Goal: Check status

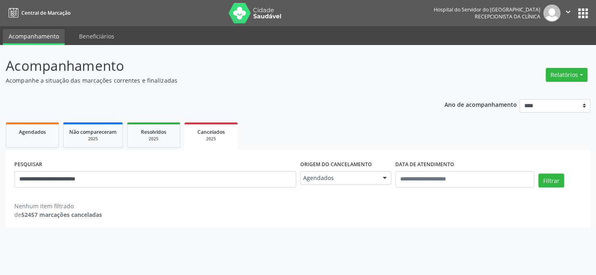
type input "**********"
click at [538, 174] on button "Filtrar" at bounding box center [551, 181] width 26 height 14
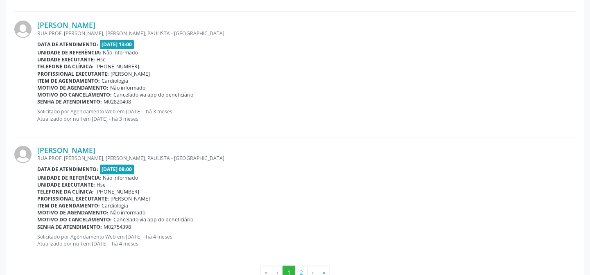
scroll to position [1841, 0]
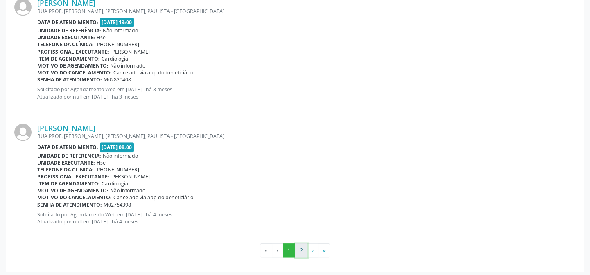
click at [302, 251] on button "2" at bounding box center [301, 251] width 13 height 14
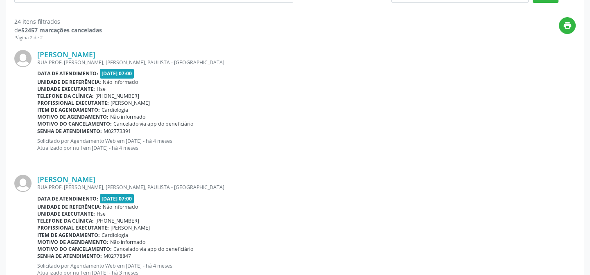
scroll to position [33, 0]
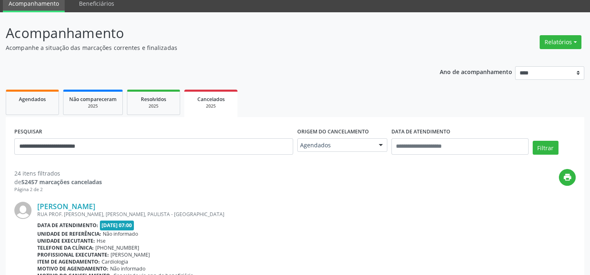
drag, startPoint x: 150, startPoint y: 107, endPoint x: 200, endPoint y: 8, distance: 111.7
click at [150, 107] on div "2025" at bounding box center [153, 106] width 41 height 6
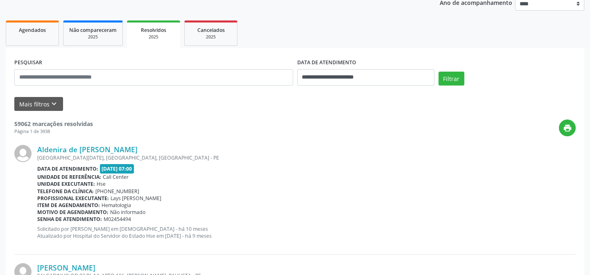
scroll to position [37, 0]
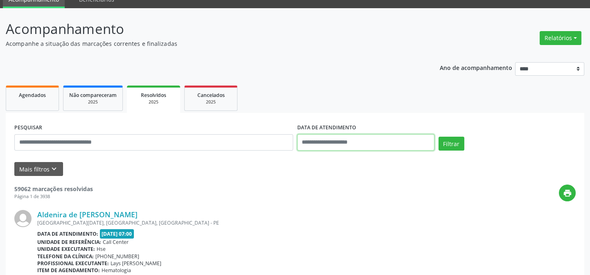
click at [320, 138] on input "text" at bounding box center [365, 142] width 137 height 16
select select "*"
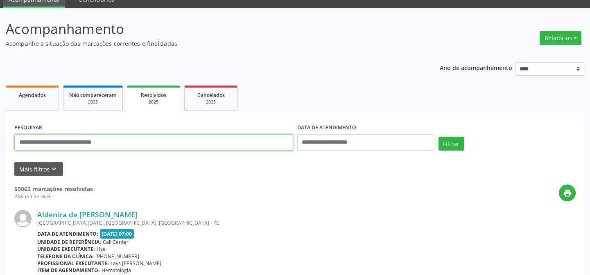
click at [256, 139] on input "text" at bounding box center [153, 142] width 279 height 16
paste input "**********"
type input "**********"
click at [439, 137] on button "Filtrar" at bounding box center [452, 144] width 26 height 14
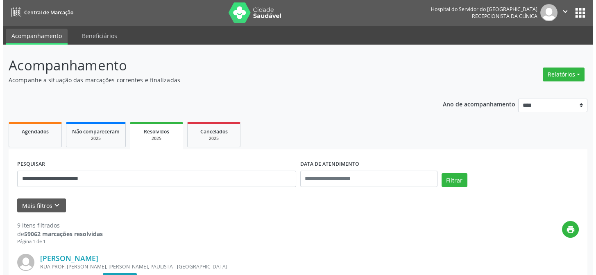
scroll to position [0, 0]
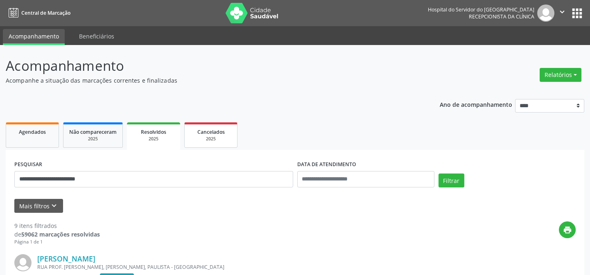
click at [220, 129] on span "Cancelados" at bounding box center [210, 132] width 27 height 7
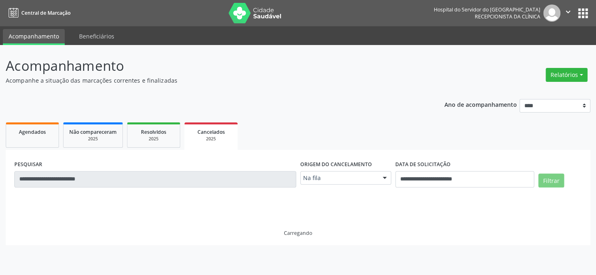
click at [333, 184] on div "Na fila" at bounding box center [345, 178] width 91 height 14
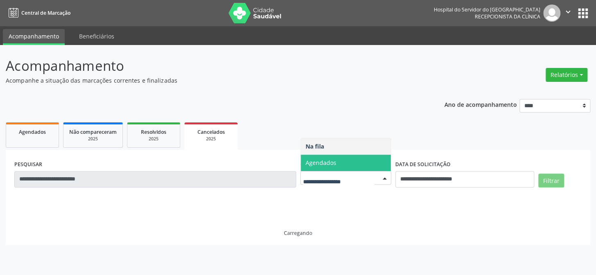
click at [340, 163] on span "Agendados" at bounding box center [346, 163] width 91 height 16
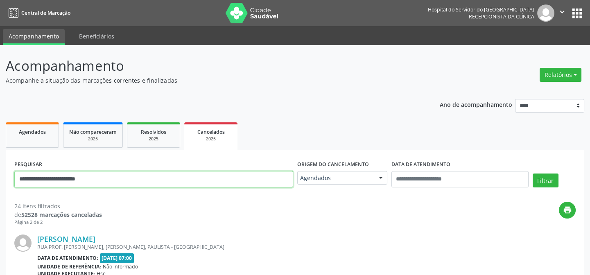
drag, startPoint x: 127, startPoint y: 182, endPoint x: 0, endPoint y: 159, distance: 129.1
paste input "text"
type input "**********"
click at [533, 174] on button "Filtrar" at bounding box center [546, 181] width 26 height 14
